Goal: Task Accomplishment & Management: Manage account settings

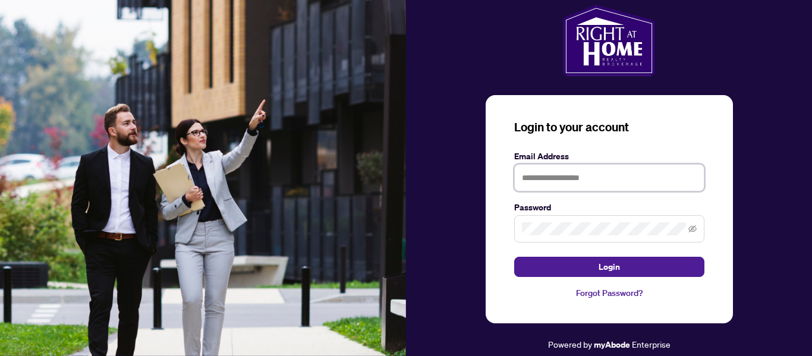
click at [544, 179] on input "text" at bounding box center [609, 177] width 190 height 27
type input "**********"
click at [687, 226] on span at bounding box center [609, 228] width 190 height 27
click at [693, 229] on icon "eye-invisible" at bounding box center [692, 229] width 8 height 8
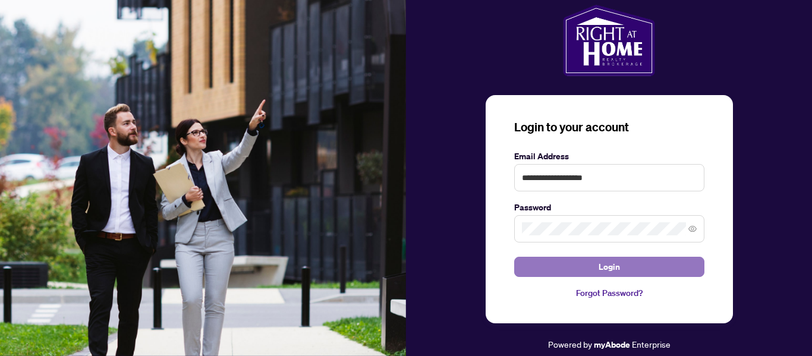
click at [647, 262] on button "Login" at bounding box center [609, 267] width 190 height 20
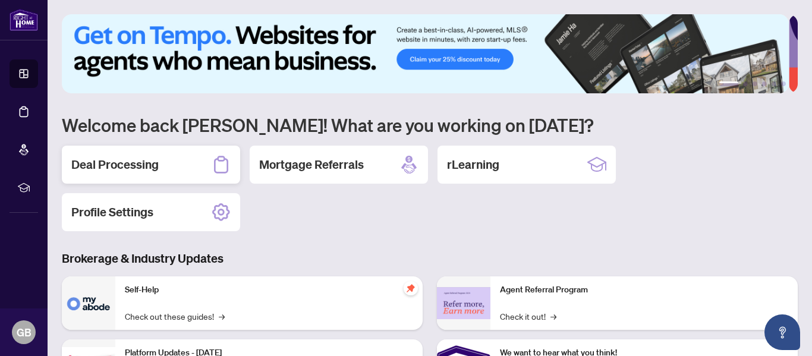
click at [159, 169] on div "Deal Processing" at bounding box center [151, 165] width 178 height 38
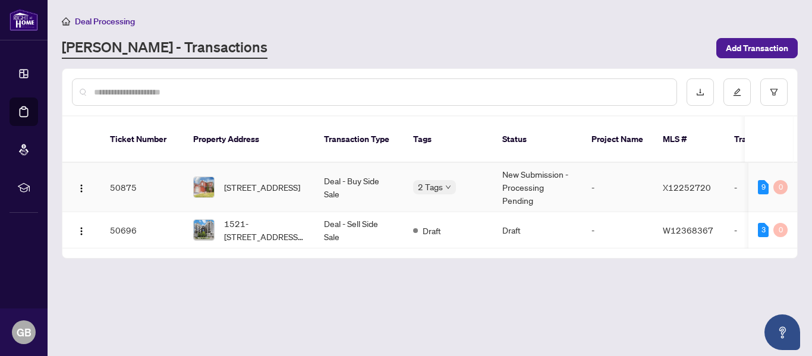
click at [149, 170] on td "50875" at bounding box center [141, 187] width 83 height 49
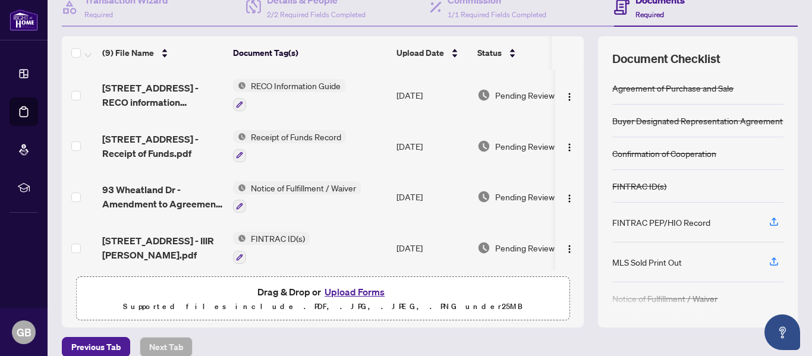
scroll to position [141, 0]
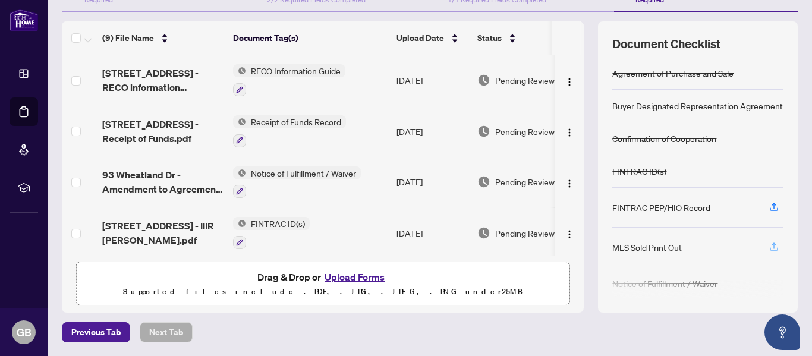
click at [764, 245] on button "button" at bounding box center [773, 247] width 19 height 20
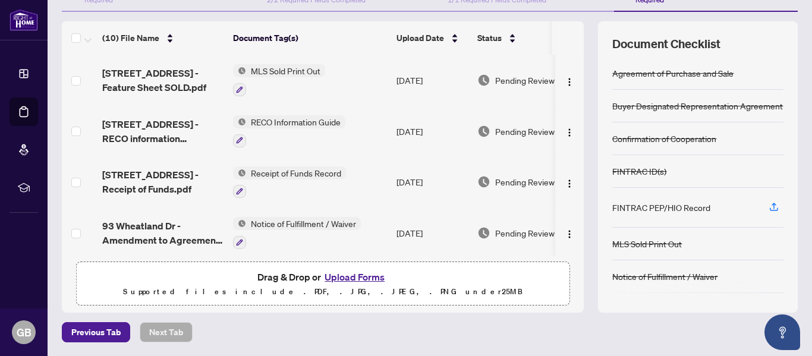
scroll to position [0, 30]
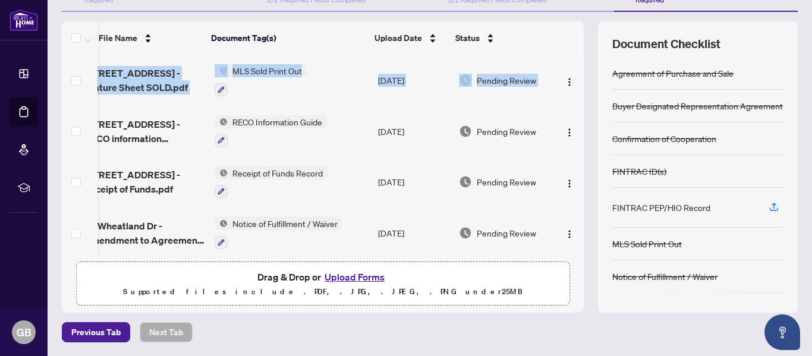
drag, startPoint x: 575, startPoint y: 68, endPoint x: 569, endPoint y: 52, distance: 17.9
click at [569, 52] on div "(10) File Name Document Tag(s) Upload Date Status [STREET_ADDRESS] - Feature Sh…" at bounding box center [430, 166] width 736 height 291
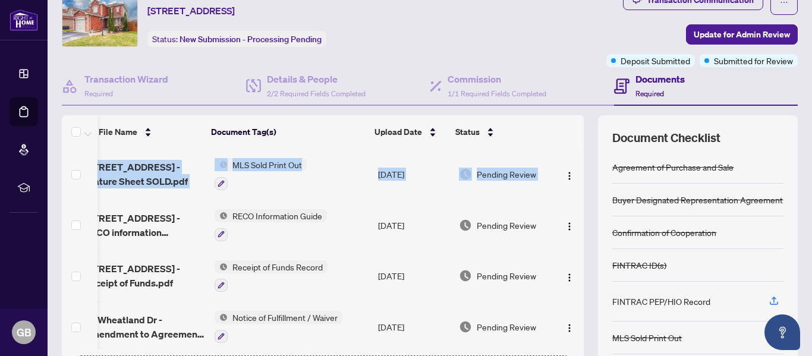
scroll to position [26, 0]
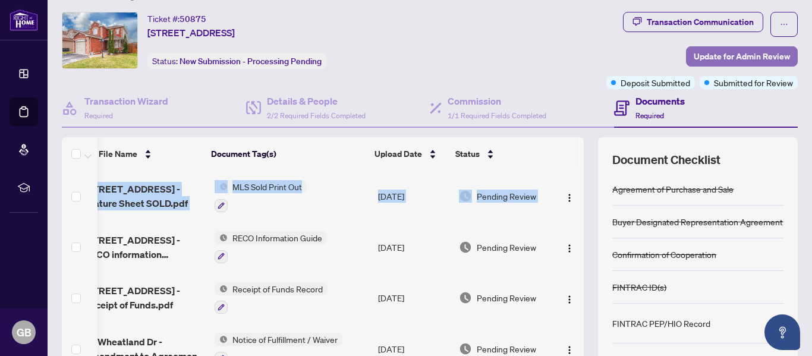
click at [737, 54] on span "Update for Admin Review" at bounding box center [742, 56] width 96 height 19
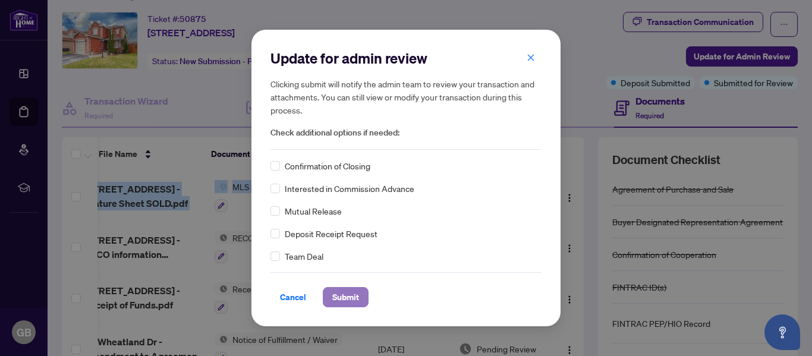
click at [346, 292] on span "Submit" at bounding box center [345, 297] width 27 height 19
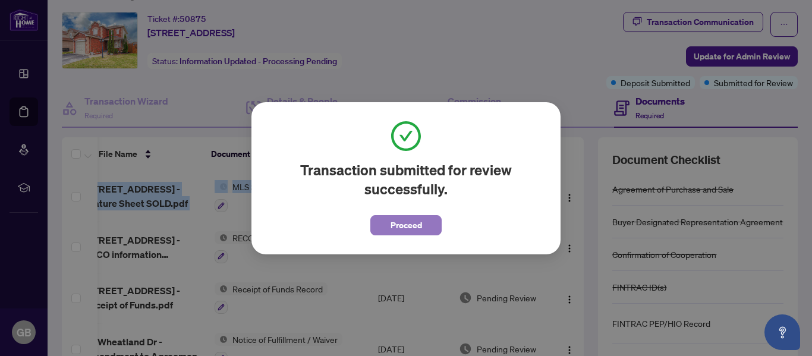
click at [414, 225] on span "Proceed" at bounding box center [405, 225] width 31 height 19
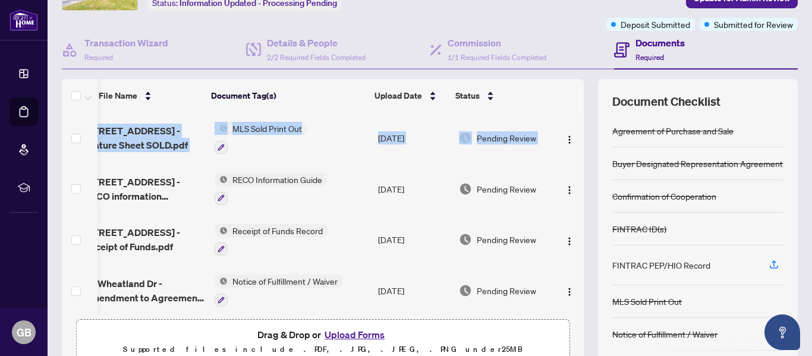
scroll to position [107, 0]
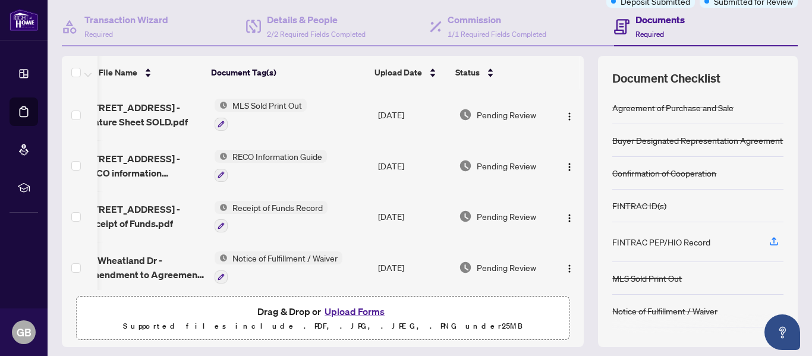
drag, startPoint x: 574, startPoint y: 114, endPoint x: 570, endPoint y: 136, distance: 22.4
click at [570, 136] on div "(10) File Name Document Tag(s) Upload Date Status [STREET_ADDRESS] - Feature Sh…" at bounding box center [430, 201] width 736 height 291
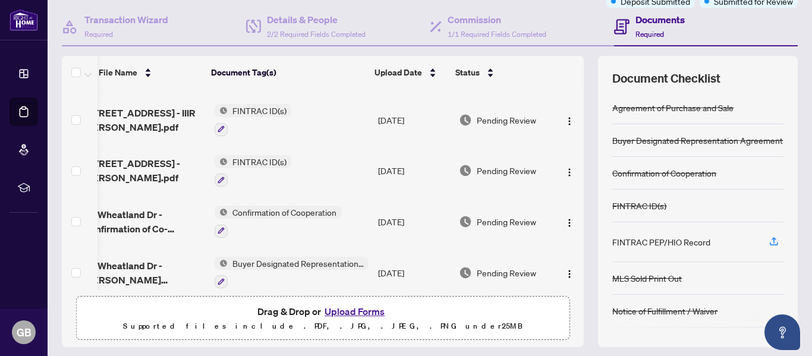
scroll to position [220, 30]
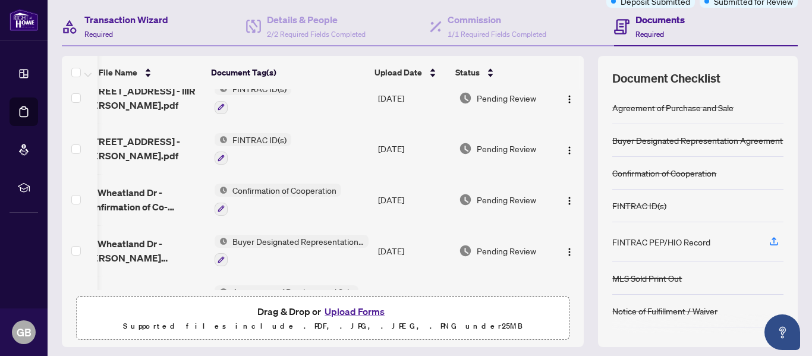
click at [221, 42] on div "Transaction Wizard Required" at bounding box center [154, 27] width 184 height 39
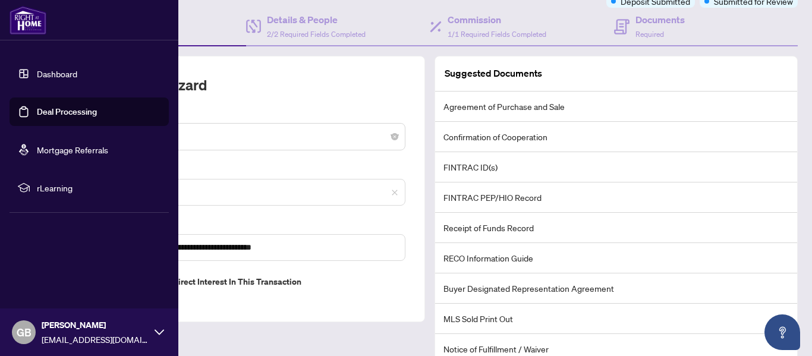
click at [37, 109] on link "Deal Processing" at bounding box center [67, 111] width 60 height 11
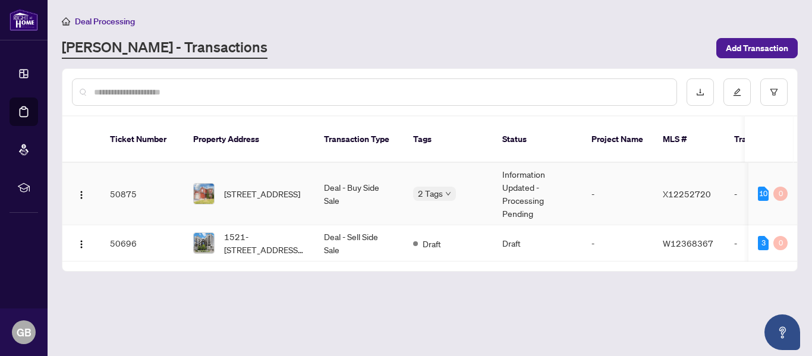
click at [119, 178] on td "50875" at bounding box center [141, 194] width 83 height 62
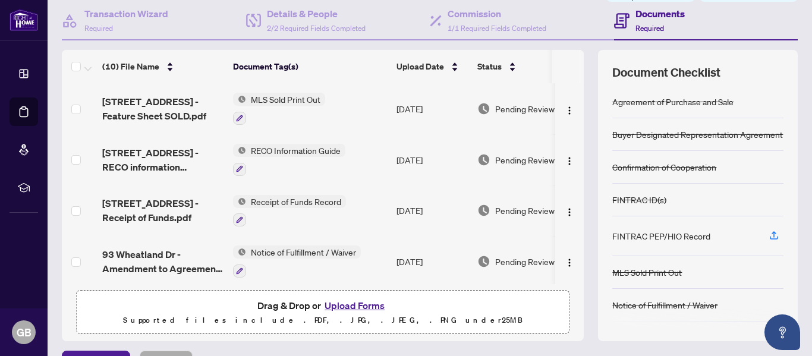
scroll to position [115, 0]
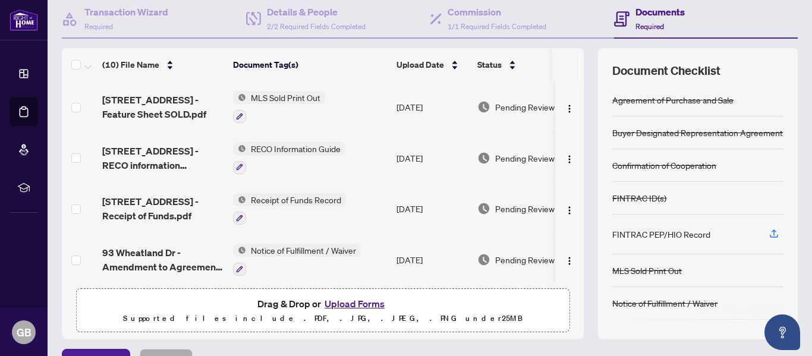
drag, startPoint x: 576, startPoint y: 105, endPoint x: 575, endPoint y: 94, distance: 10.7
click at [575, 94] on div "(10) File Name Document Tag(s) Upload Date Status [STREET_ADDRESS] - Feature Sh…" at bounding box center [430, 193] width 736 height 291
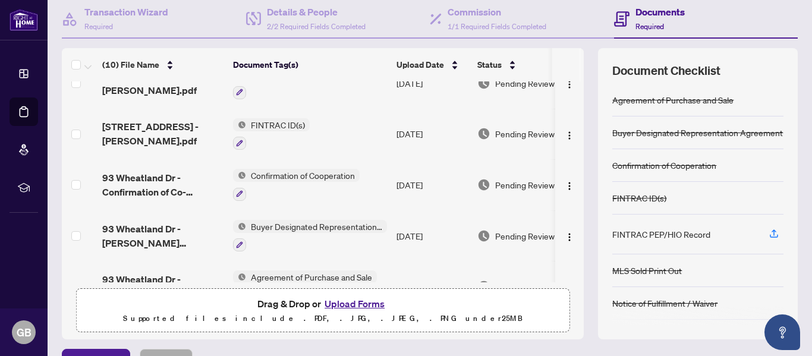
scroll to position [229, 0]
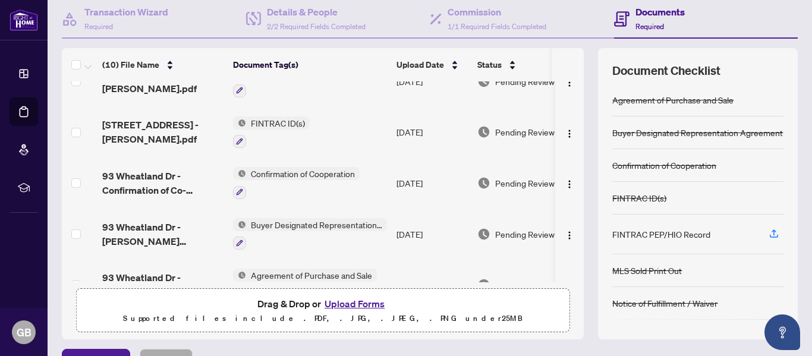
click at [768, 218] on div "FINTRAC PEP/HIO Record" at bounding box center [697, 235] width 171 height 40
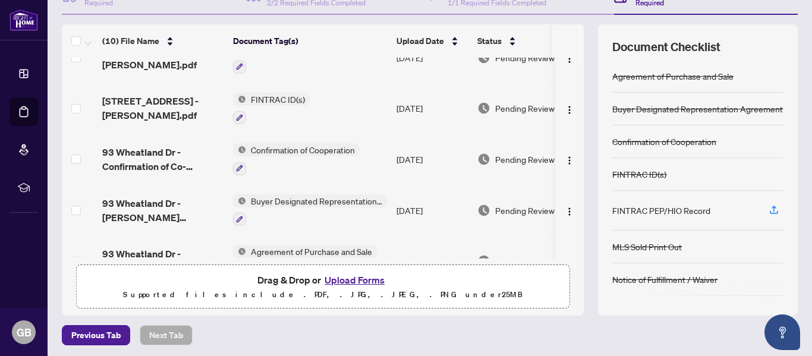
scroll to position [141, 0]
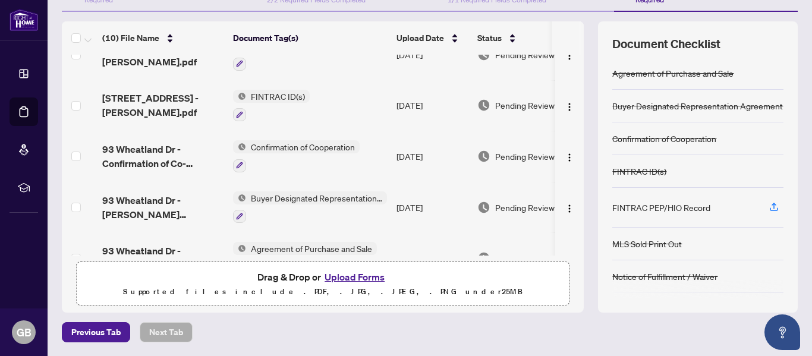
click at [708, 206] on div "FINTRAC PEP/HIO Record" at bounding box center [697, 208] width 171 height 40
click at [768, 201] on icon "button" at bounding box center [773, 206] width 11 height 11
click at [751, 201] on div "FINTRAC PEP/HIO Record" at bounding box center [697, 208] width 171 height 40
click at [764, 203] on button "button" at bounding box center [773, 207] width 19 height 20
click at [755, 169] on div "FINTRAC ID(s)" at bounding box center [697, 171] width 171 height 33
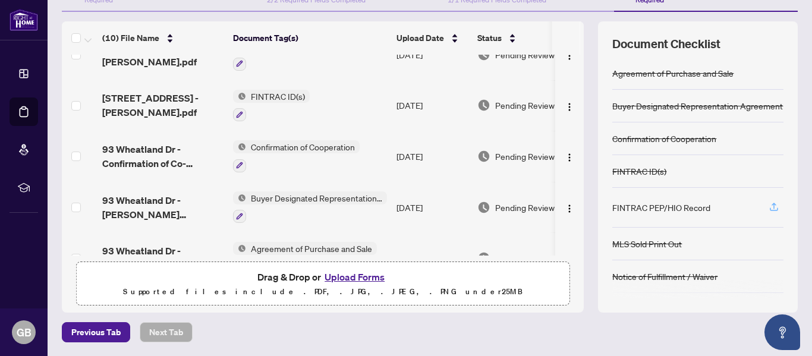
click at [769, 204] on icon "button" at bounding box center [773, 206] width 11 height 11
click at [735, 172] on div "FINTRAC ID(s)" at bounding box center [697, 171] width 171 height 33
click at [768, 203] on icon "button" at bounding box center [773, 206] width 11 height 11
click at [734, 205] on div "FINTRAC PEP/HIO Record" at bounding box center [697, 208] width 171 height 40
click at [768, 205] on icon "button" at bounding box center [773, 206] width 11 height 11
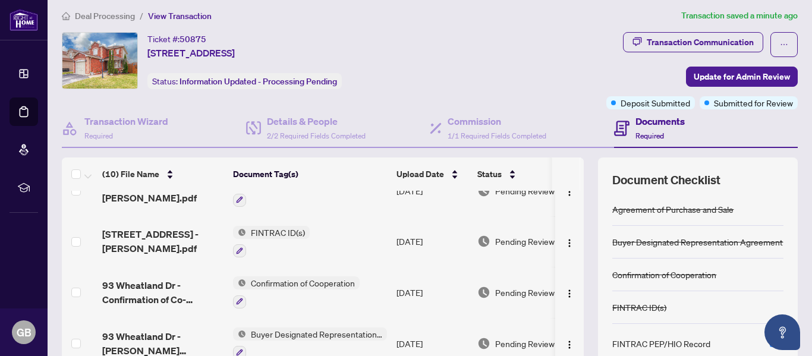
scroll to position [0, 0]
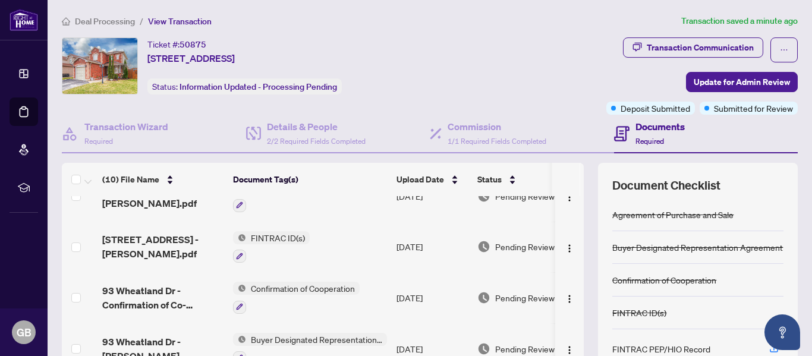
click at [654, 123] on h4 "Documents" at bounding box center [659, 126] width 49 height 14
click at [172, 18] on span "View Transaction" at bounding box center [180, 21] width 64 height 11
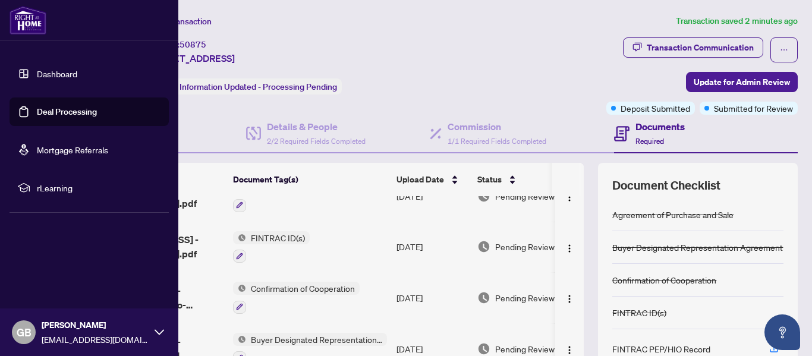
click at [46, 68] on link "Dashboard" at bounding box center [57, 73] width 40 height 11
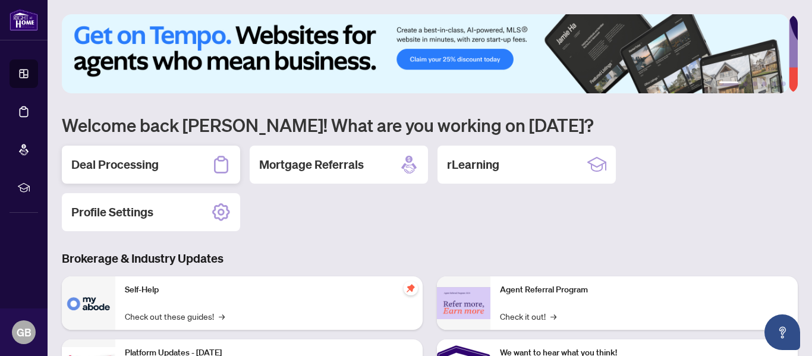
click at [153, 157] on h2 "Deal Processing" at bounding box center [114, 164] width 87 height 17
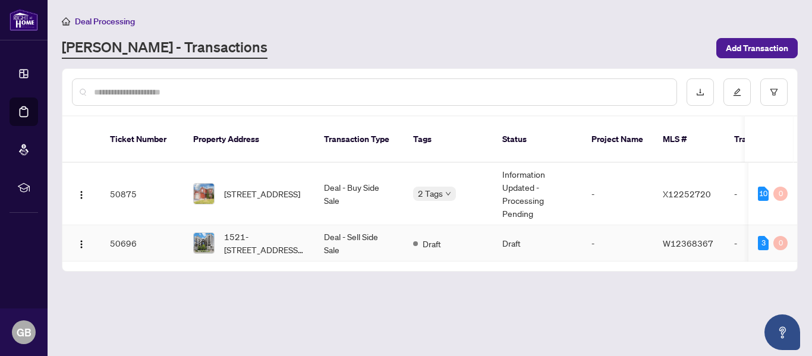
click at [130, 229] on td "50696" at bounding box center [141, 243] width 83 height 36
